Goal: Task Accomplishment & Management: Use online tool/utility

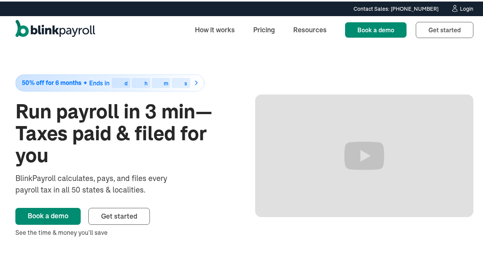
click at [465, 7] on div "Login" at bounding box center [466, 7] width 13 height 5
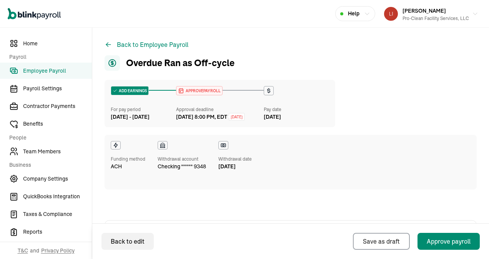
scroll to position [269, 0]
